Goal: Transaction & Acquisition: Purchase product/service

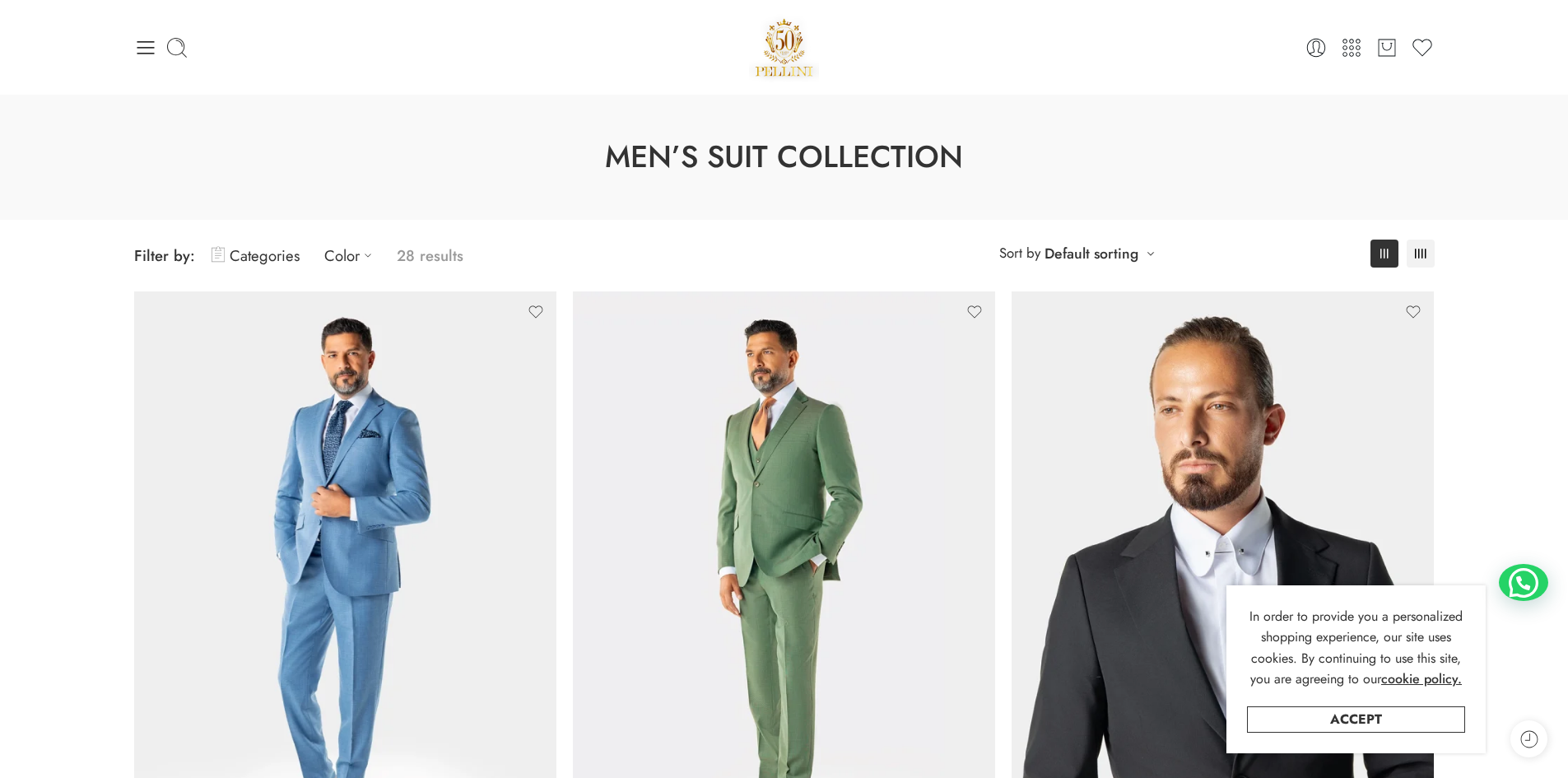
click at [246, 258] on link "Categories" at bounding box center [256, 255] width 88 height 39
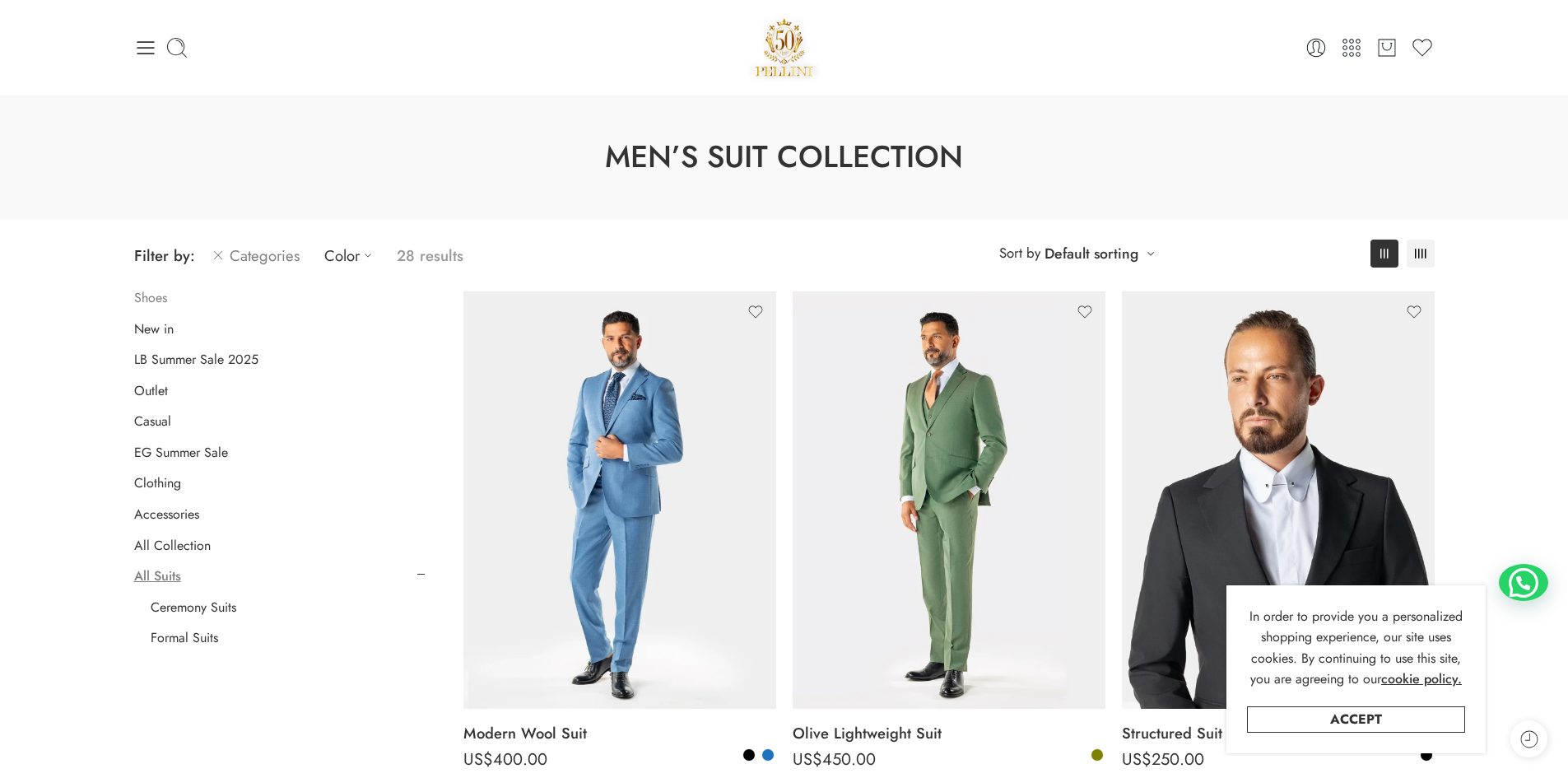
click at [142, 294] on link "Shoes" at bounding box center [151, 297] width 33 height 17
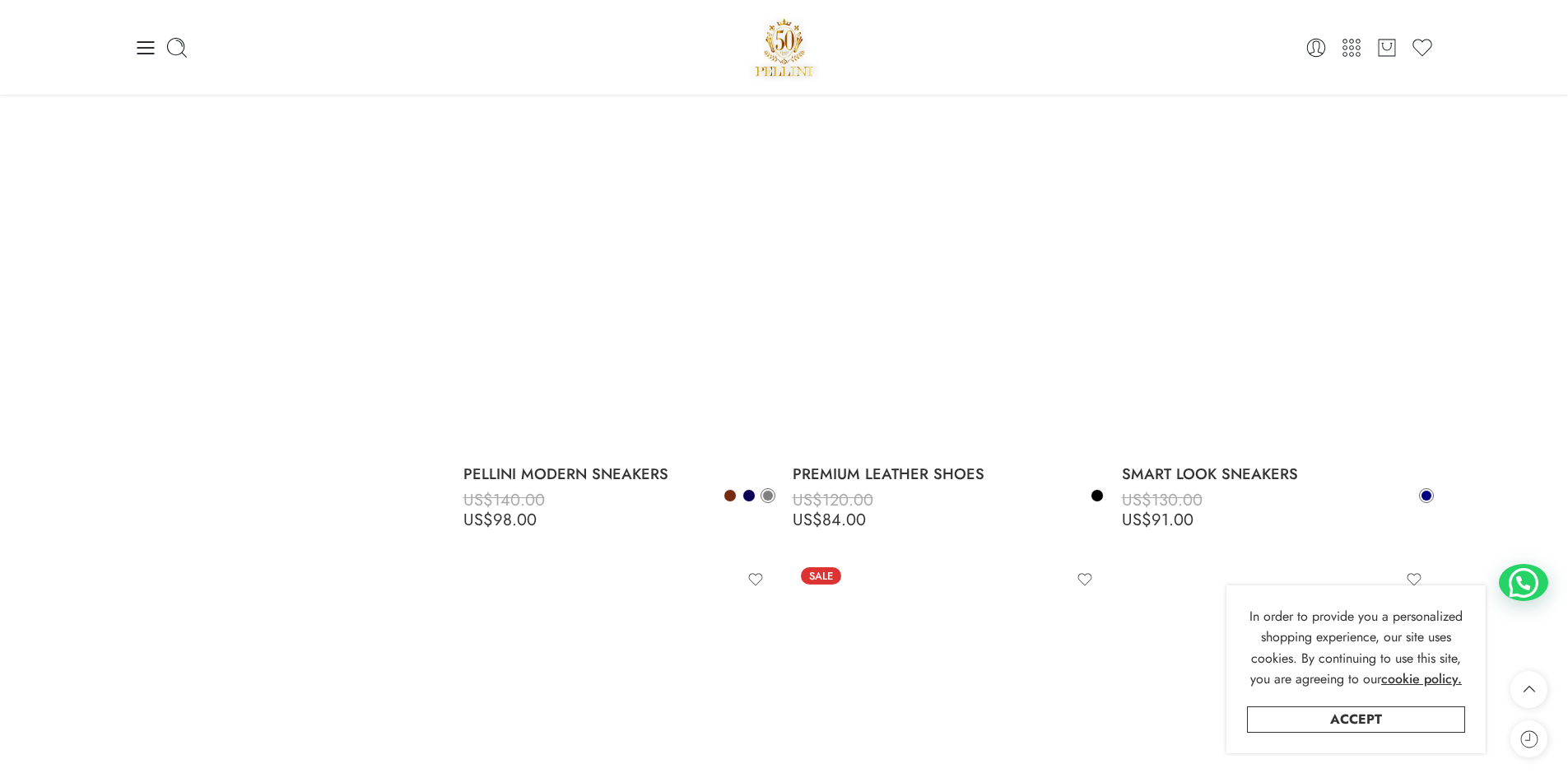
scroll to position [2846, 0]
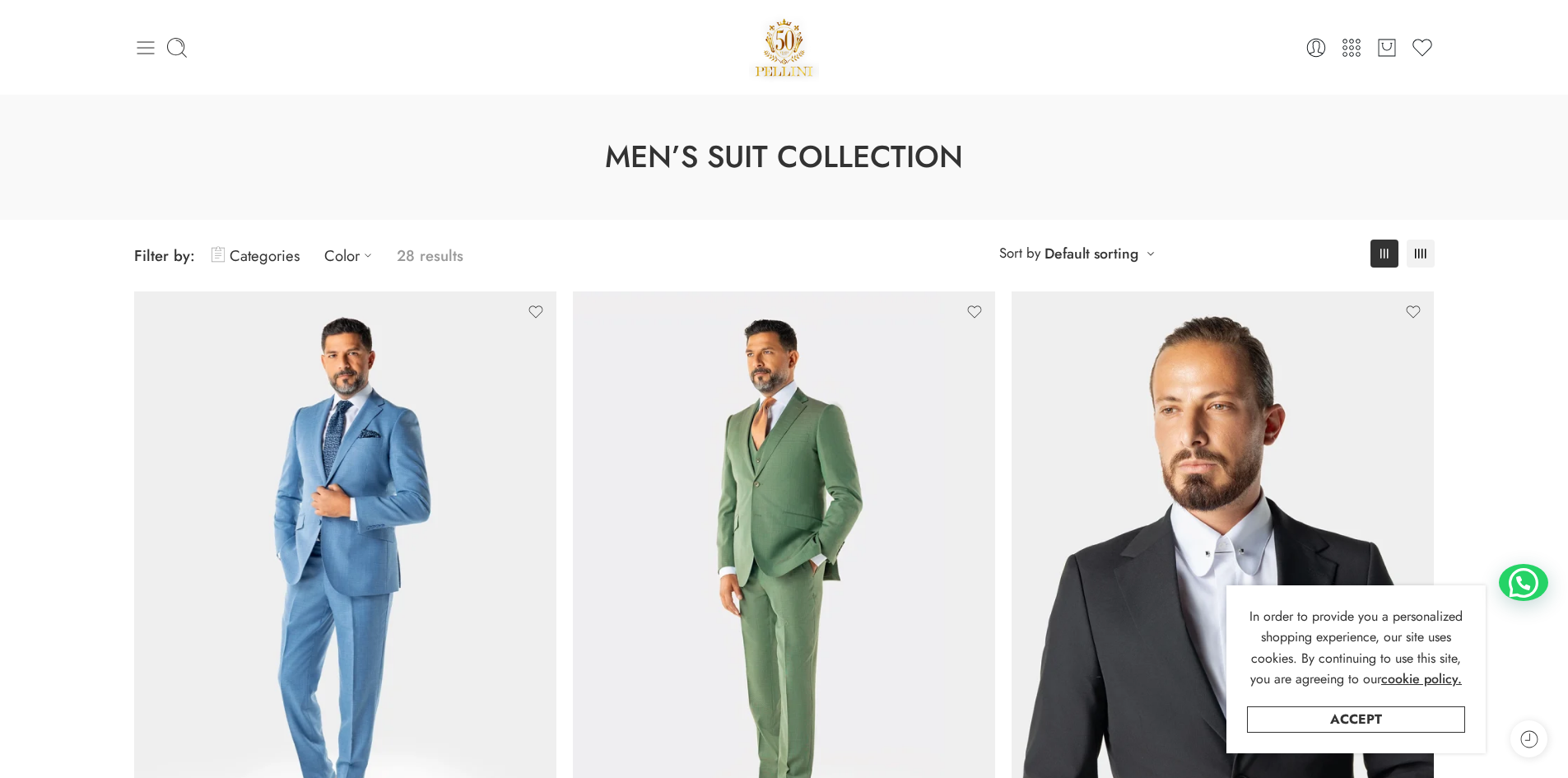
click at [143, 52] on icon at bounding box center [146, 48] width 17 height 14
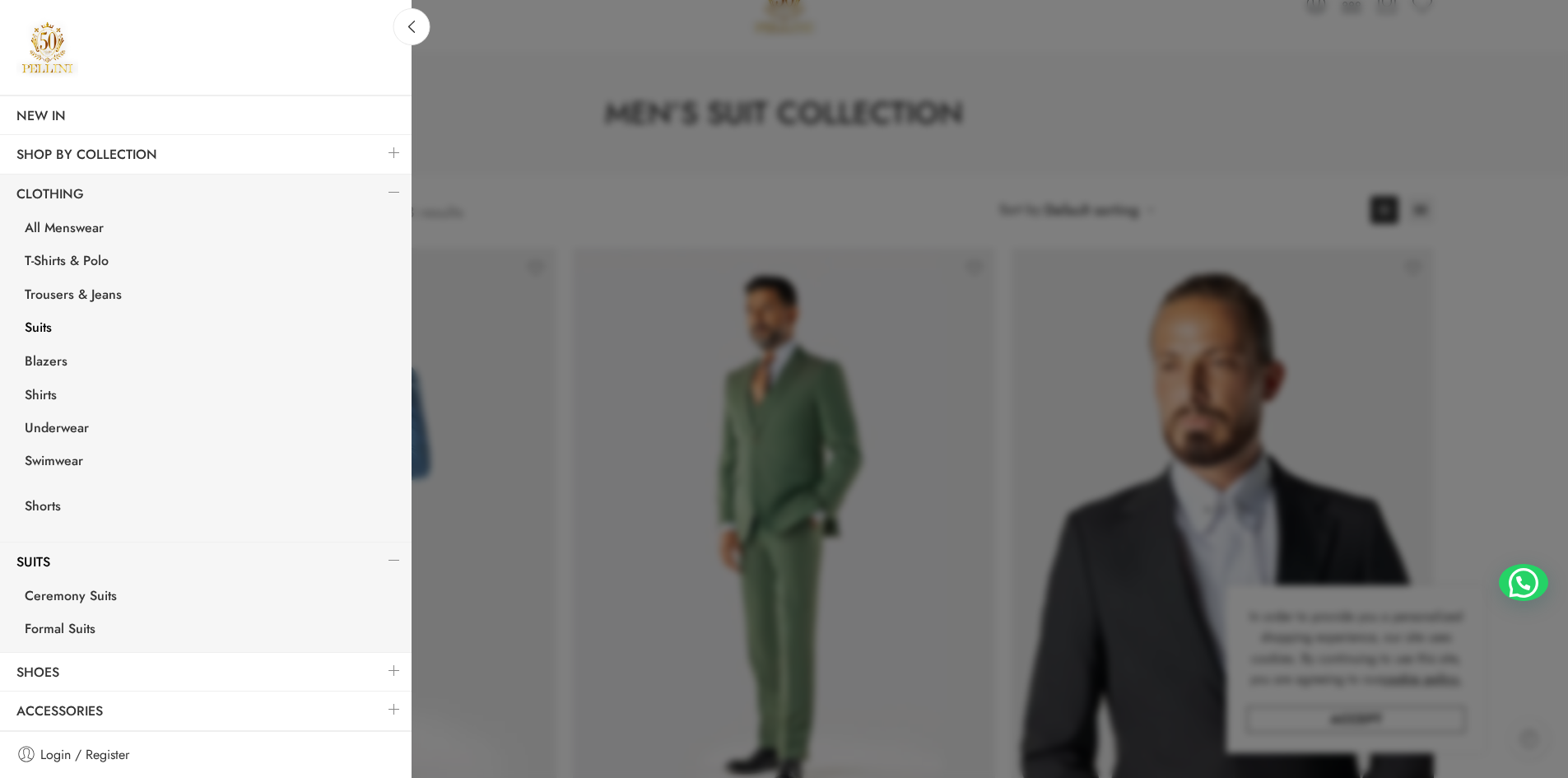
scroll to position [83, 0]
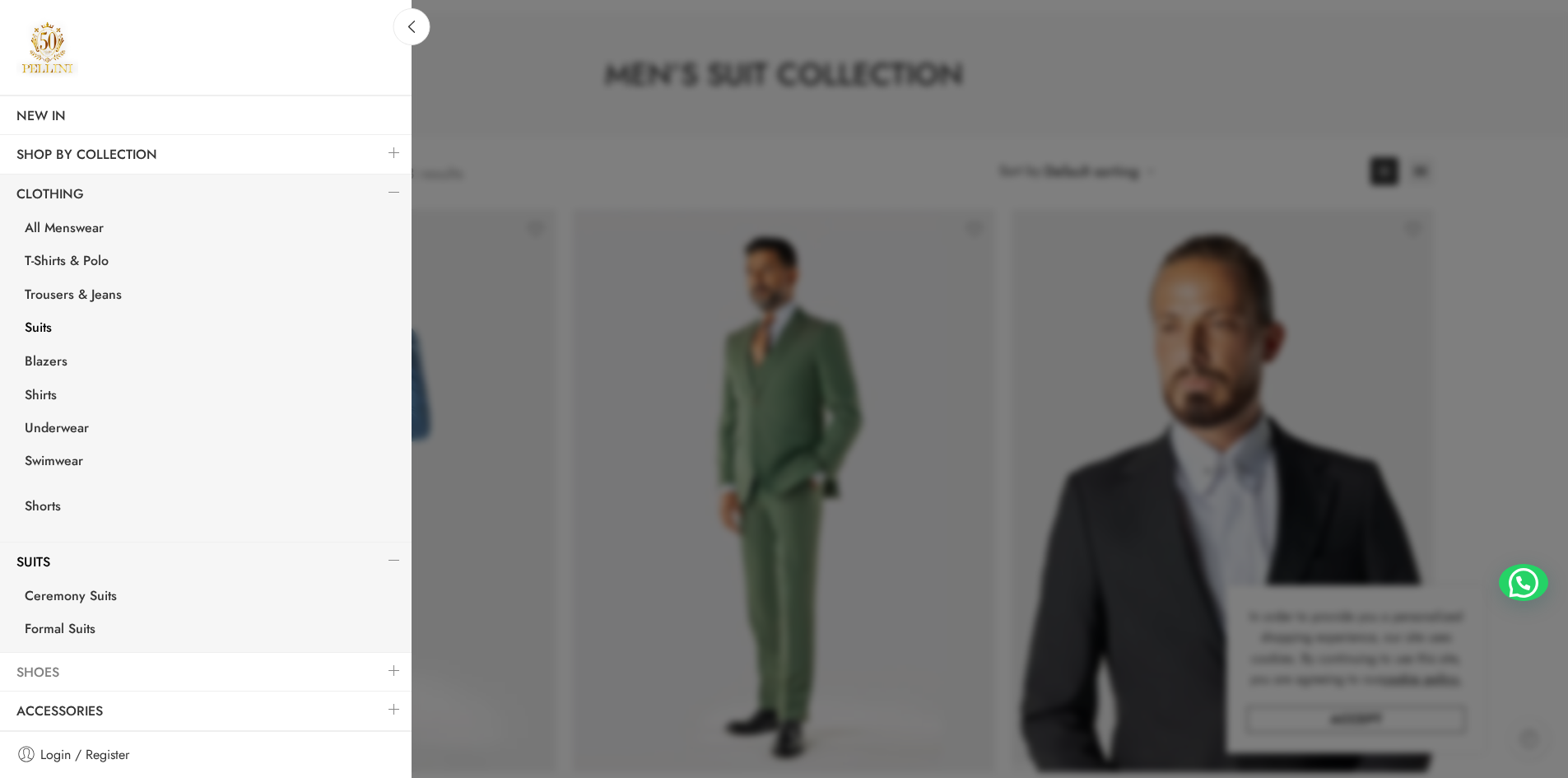
click at [79, 674] on link "Shoes" at bounding box center [206, 672] width 412 height 38
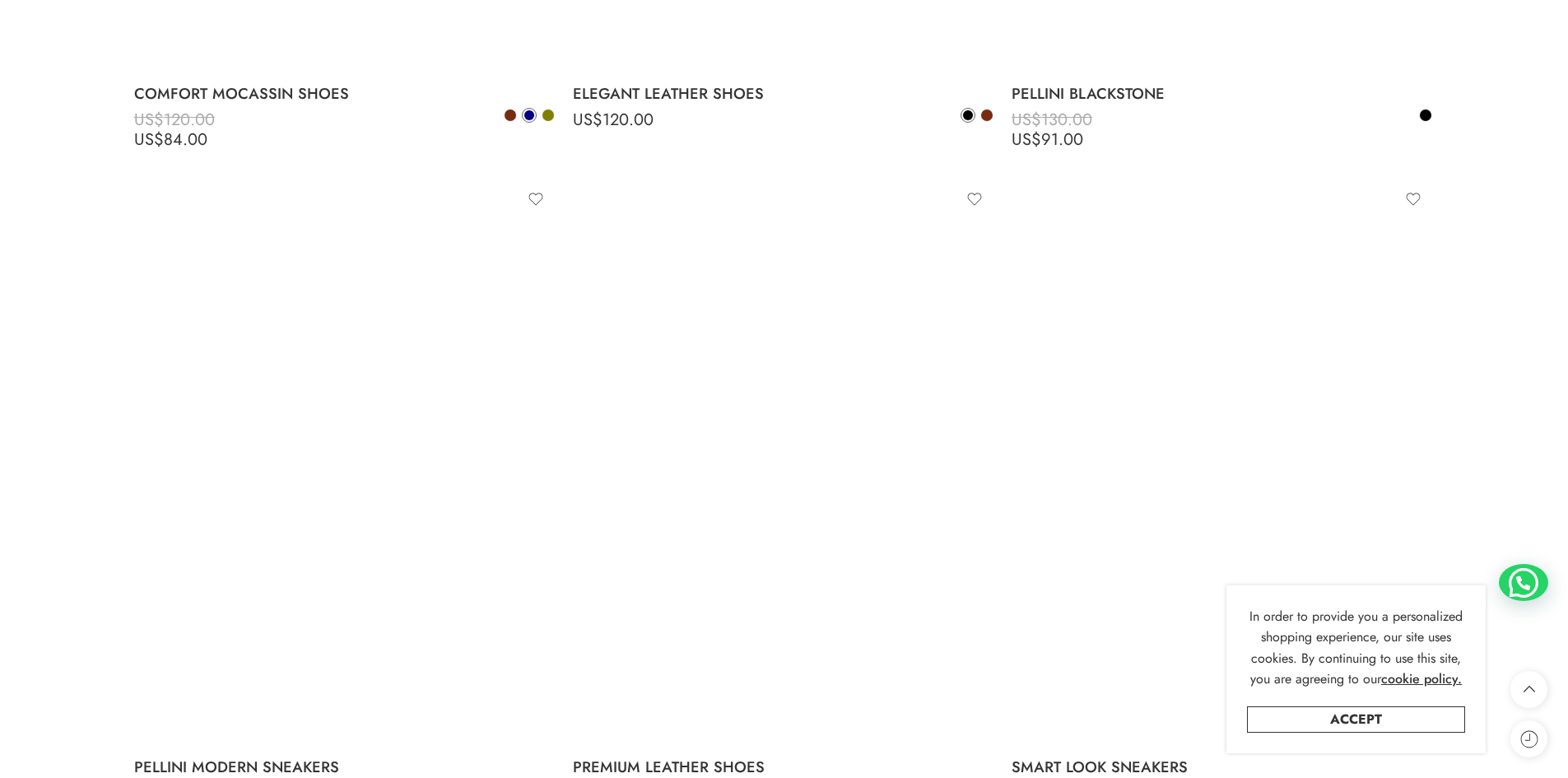
scroll to position [3622, 0]
